Goal: Task Accomplishment & Management: Use online tool/utility

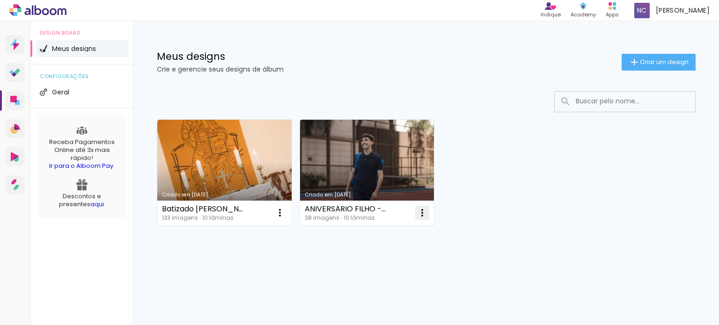
click at [286, 217] on iron-icon at bounding box center [279, 212] width 11 height 11
click at [396, 168] on link "Criado em [DATE]" at bounding box center [367, 173] width 134 height 106
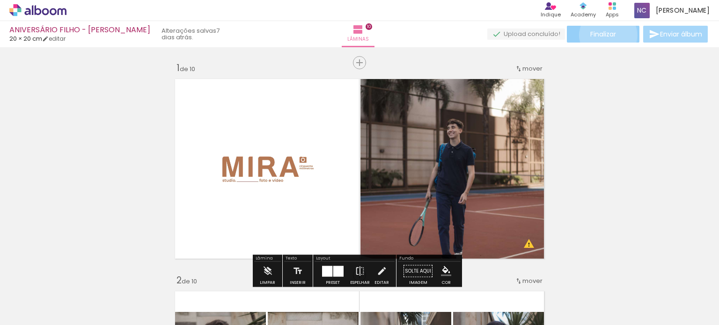
click at [605, 35] on span "Finalizar" at bounding box center [603, 34] width 26 height 7
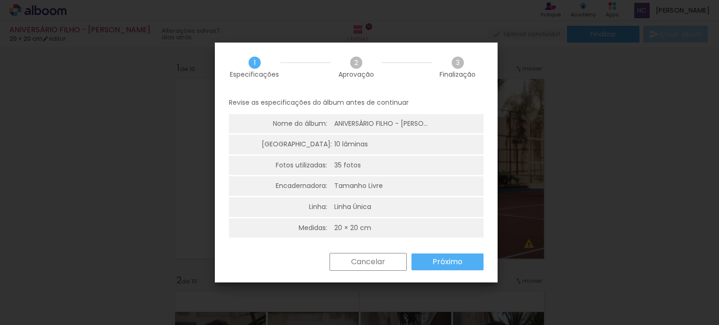
click at [453, 272] on div "Cancelar Próximo" at bounding box center [356, 269] width 283 height 32
click at [0, 0] on slot "Próximo" at bounding box center [0, 0] width 0 height 0
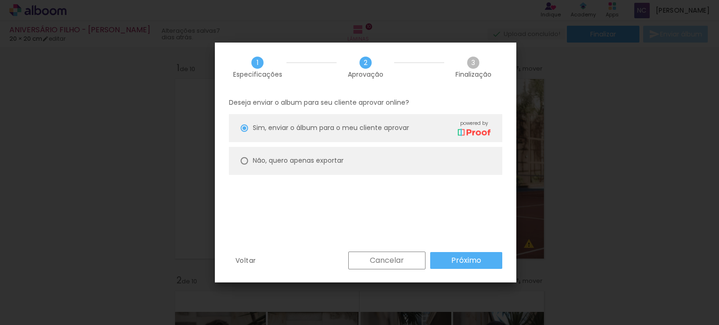
click at [0, 0] on slot "Não, quero apenas exportar" at bounding box center [0, 0] width 0 height 0
type paper-radio-button "on"
click at [479, 255] on paper-button "Próximo" at bounding box center [466, 260] width 72 height 17
type input "Alta, 300 DPI"
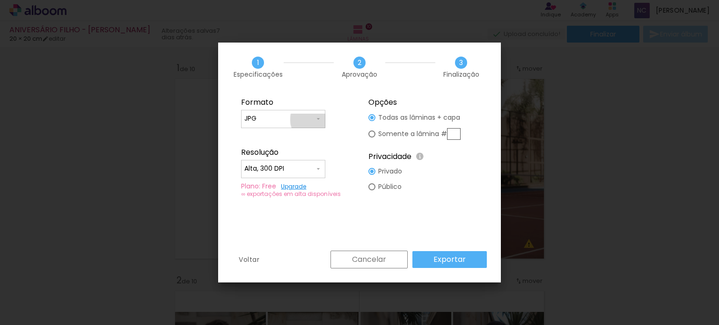
click at [314, 120] on input "JPG" at bounding box center [279, 118] width 70 height 9
click at [315, 116] on paper-item "JPG" at bounding box center [283, 117] width 84 height 19
click at [315, 170] on iron-icon at bounding box center [318, 168] width 7 height 7
click at [315, 170] on paper-item "Alta, 300 DPI" at bounding box center [283, 167] width 84 height 19
click at [0, 0] on slot "Exportar" at bounding box center [0, 0] width 0 height 0
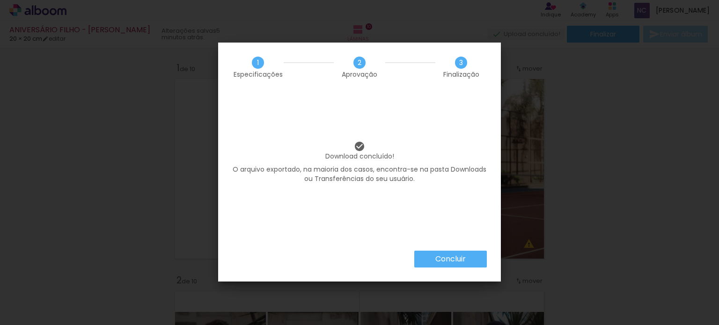
click at [0, 0] on slot "Concluir" at bounding box center [0, 0] width 0 height 0
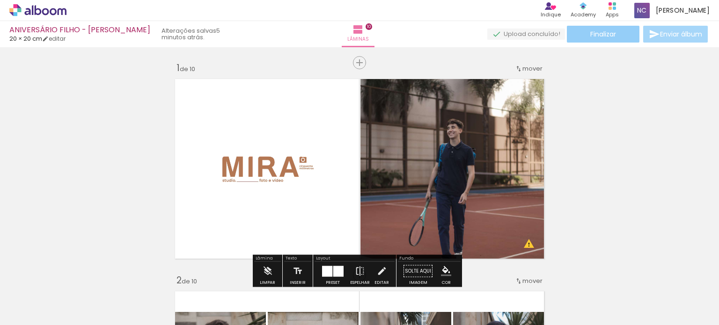
click at [594, 31] on span "Finalizar" at bounding box center [603, 34] width 26 height 7
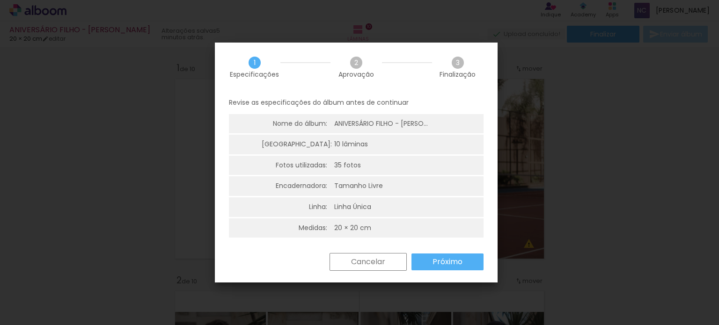
click at [353, 66] on span "2" at bounding box center [356, 63] width 12 height 12
click at [0, 0] on slot "Próximo" at bounding box center [0, 0] width 0 height 0
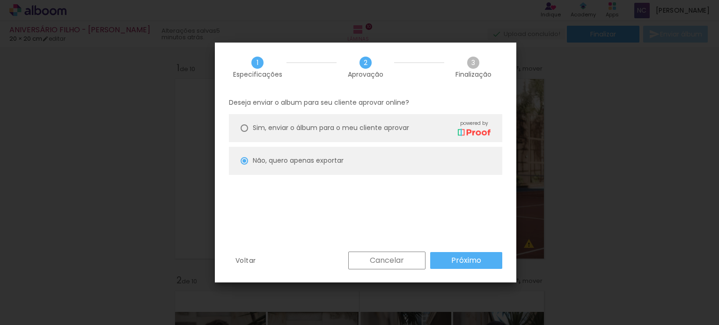
click at [382, 129] on span "Sim, enviar o álbum para o meu cliente aprovar" at bounding box center [331, 128] width 156 height 10
type paper-radio-button "on"
click at [485, 263] on paper-button "Próximo" at bounding box center [466, 260] width 72 height 17
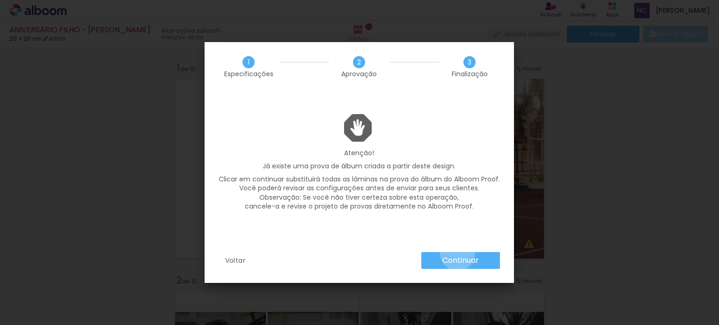
click at [457, 254] on paper-button "Continuar" at bounding box center [460, 260] width 79 height 17
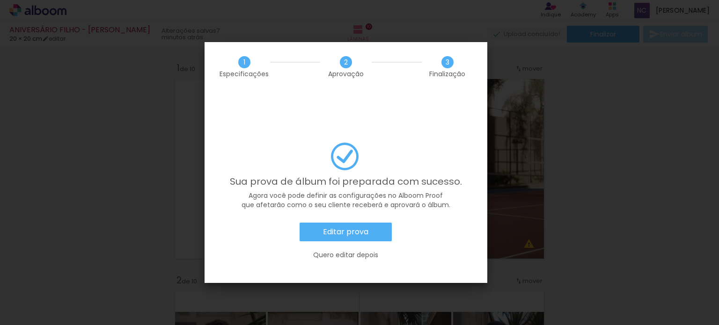
click at [0, 0] on slot "Editar prova" at bounding box center [0, 0] width 0 height 0
